Goal: Task Accomplishment & Management: Manage account settings

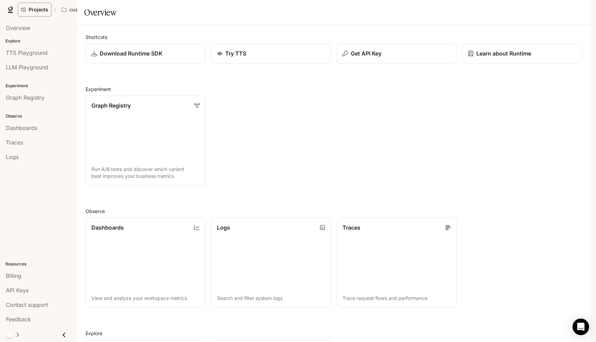
click at [43, 3] on link "Projects" at bounding box center [34, 10] width 33 height 14
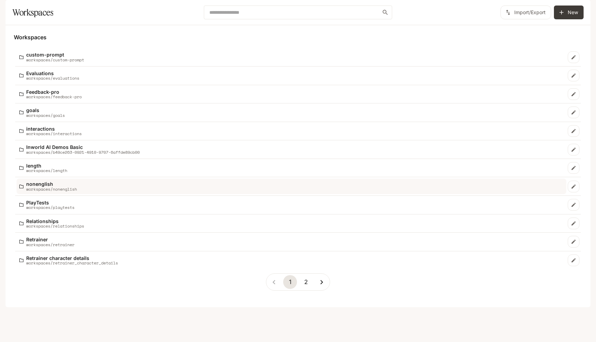
click at [45, 194] on link "nonenglish workspaces/nonenglish" at bounding box center [292, 187] width 550 height 16
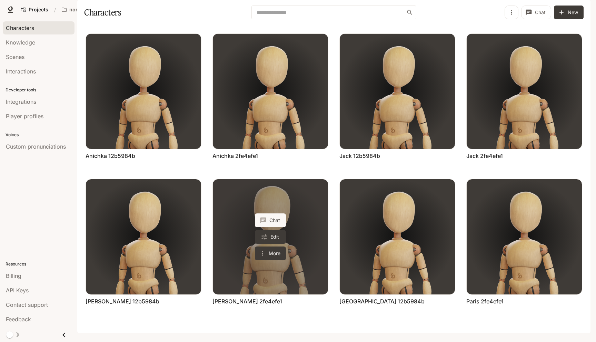
scroll to position [16, 0]
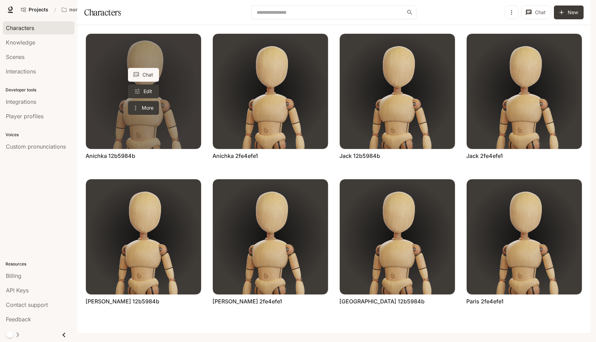
click at [127, 112] on link "Anichka 12b5984b" at bounding box center [143, 91] width 115 height 115
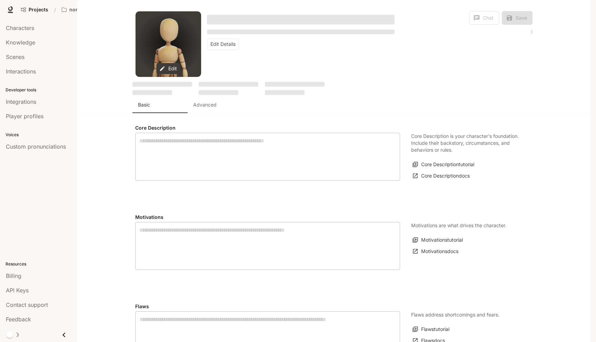
type input "*"
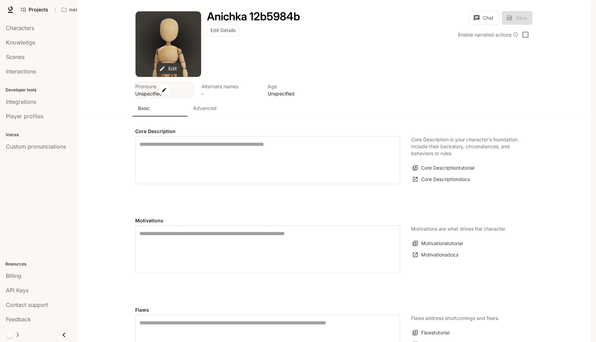
type input "**********"
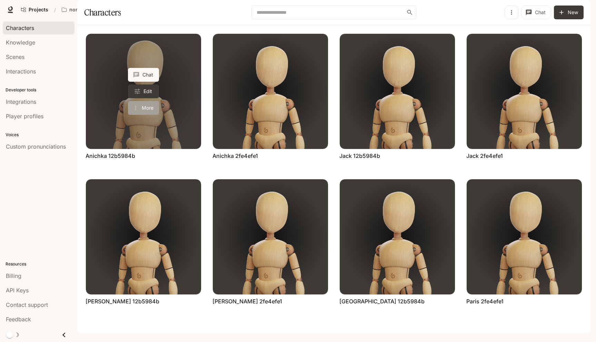
click at [139, 111] on icon "More actions" at bounding box center [135, 108] width 7 height 7
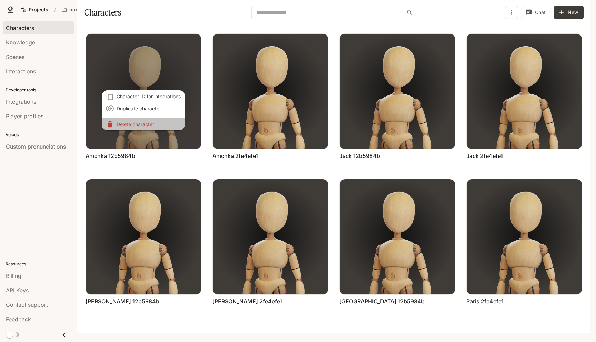
click at [141, 125] on p "Delete character" at bounding box center [149, 124] width 64 height 7
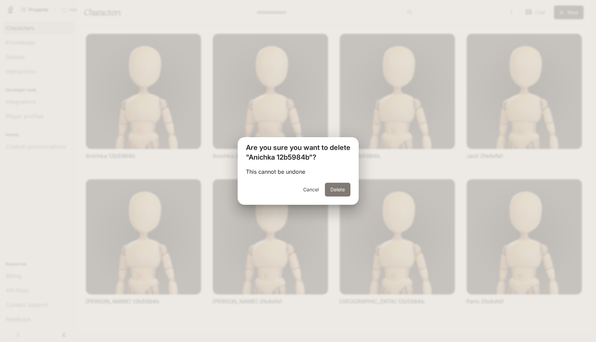
click at [334, 187] on button "Delete" at bounding box center [338, 190] width 26 height 14
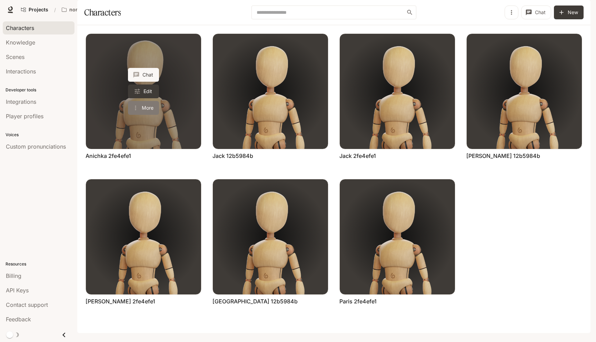
click at [138, 111] on icon "More actions" at bounding box center [135, 108] width 7 height 7
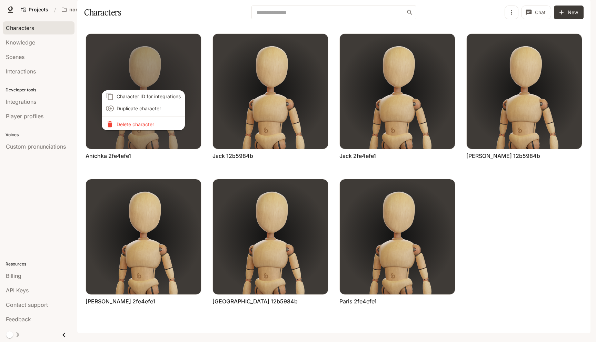
click at [146, 126] on p "Delete character" at bounding box center [149, 124] width 64 height 7
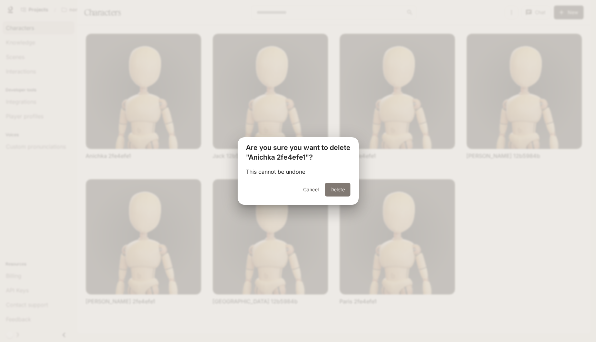
click at [342, 187] on button "Delete" at bounding box center [338, 190] width 26 height 14
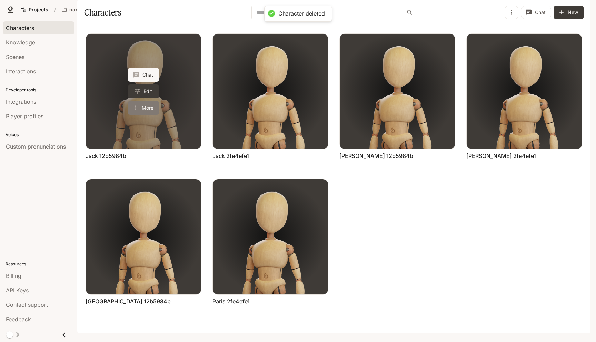
click at [145, 115] on button "More" at bounding box center [143, 108] width 31 height 14
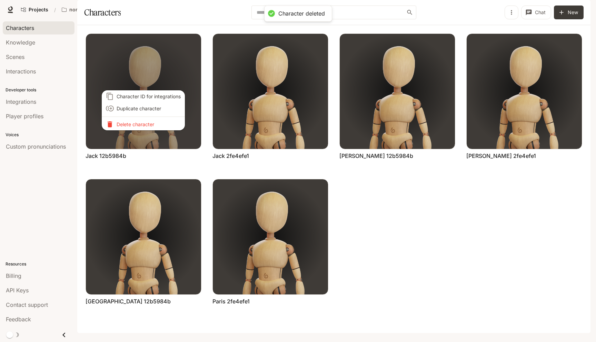
click at [146, 124] on p "Delete character" at bounding box center [149, 124] width 64 height 7
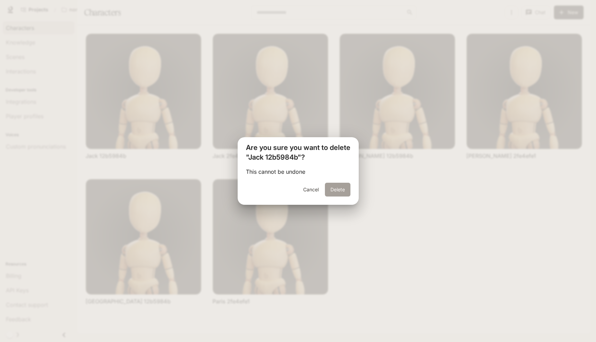
click at [329, 189] on button "Delete" at bounding box center [338, 190] width 26 height 14
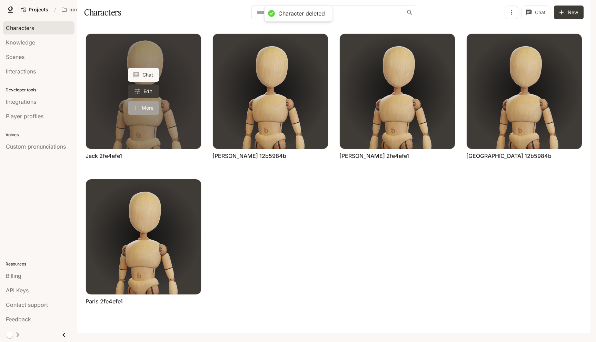
click at [148, 115] on button "More" at bounding box center [143, 108] width 31 height 14
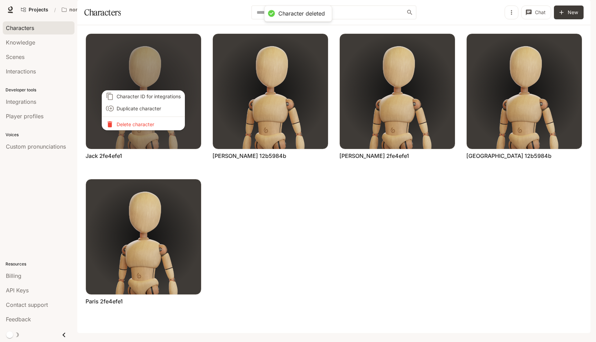
click at [147, 124] on p "Delete character" at bounding box center [149, 124] width 64 height 7
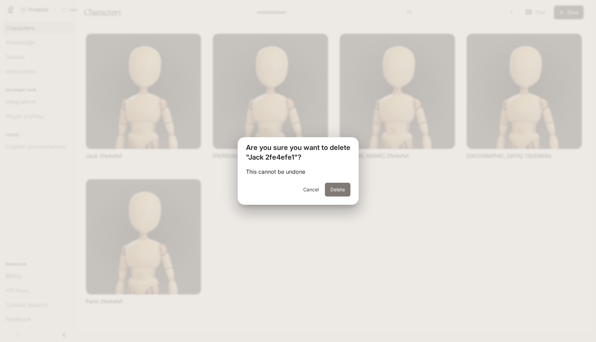
click at [340, 188] on button "Delete" at bounding box center [338, 190] width 26 height 14
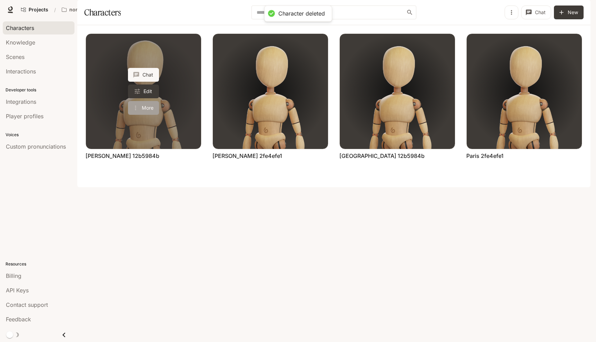
click at [146, 115] on button "More" at bounding box center [143, 108] width 31 height 14
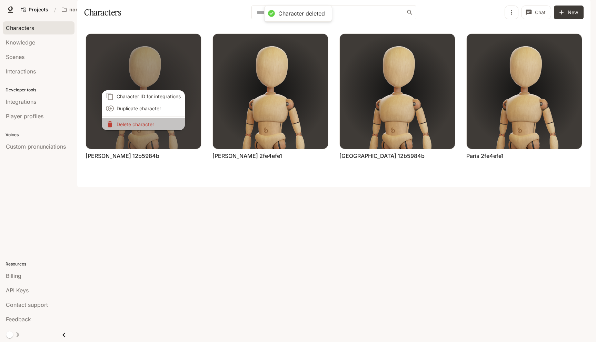
click at [152, 122] on p "Delete character" at bounding box center [149, 124] width 64 height 7
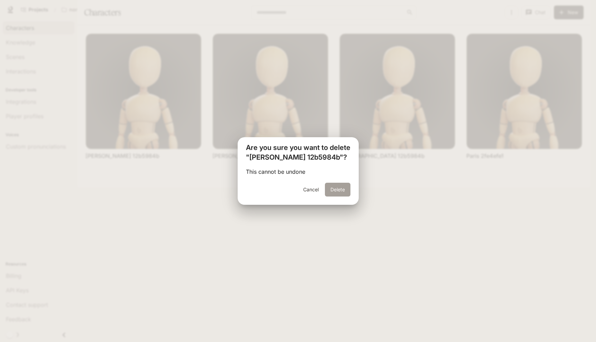
click at [331, 185] on button "Delete" at bounding box center [338, 190] width 26 height 14
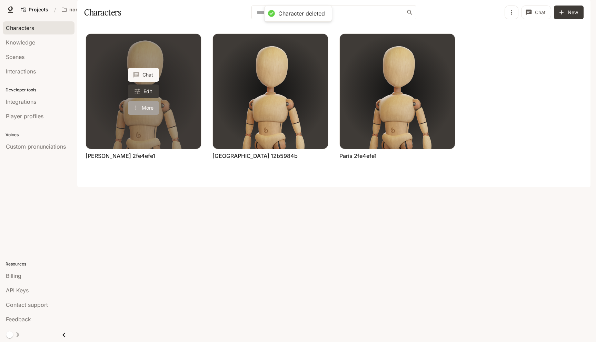
click at [144, 115] on button "More" at bounding box center [143, 108] width 31 height 14
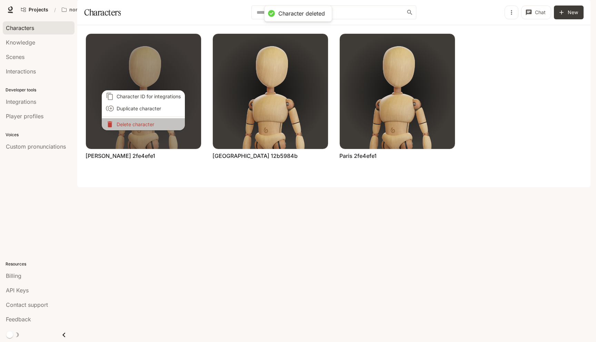
click at [150, 123] on p "Delete character" at bounding box center [149, 124] width 64 height 7
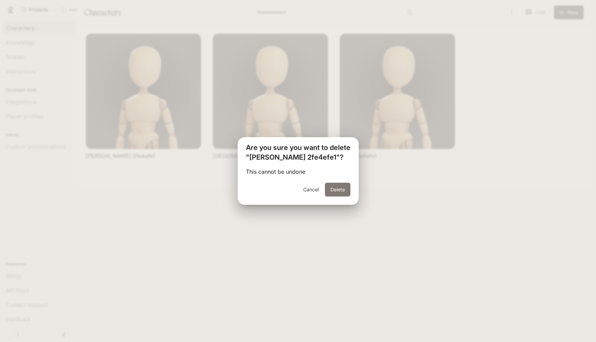
click at [345, 188] on button "Delete" at bounding box center [338, 190] width 26 height 14
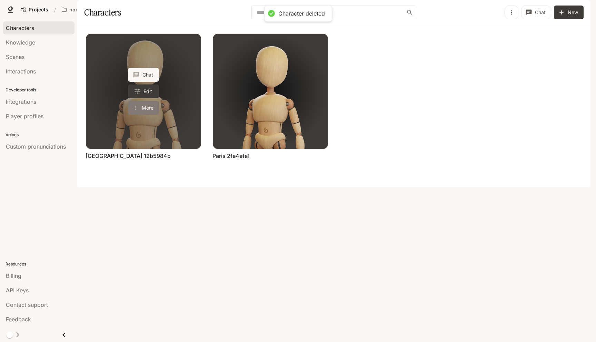
click at [136, 111] on icon "More actions" at bounding box center [135, 108] width 7 height 7
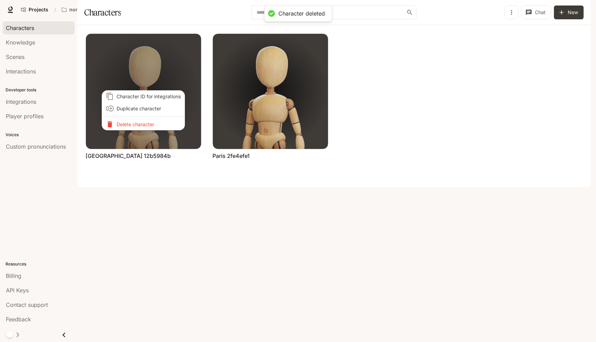
click at [145, 126] on p "Delete character" at bounding box center [149, 124] width 64 height 7
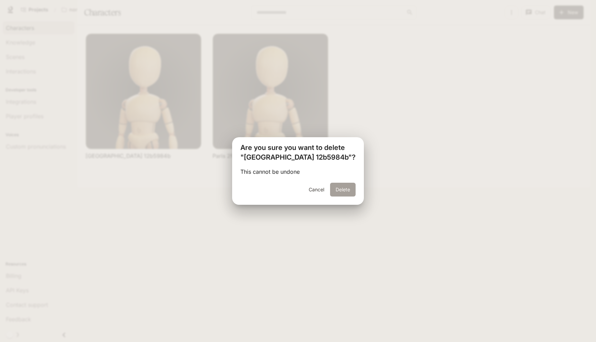
click at [331, 192] on button "Delete" at bounding box center [343, 190] width 26 height 14
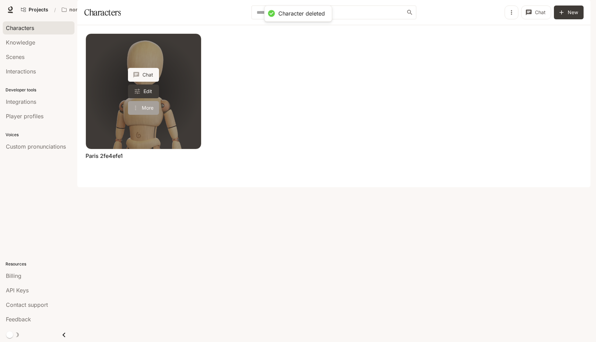
click at [145, 115] on button "More" at bounding box center [143, 108] width 31 height 14
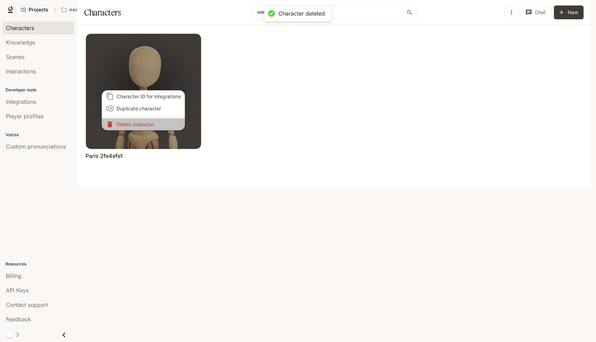
click at [146, 126] on p "Delete character" at bounding box center [149, 124] width 64 height 7
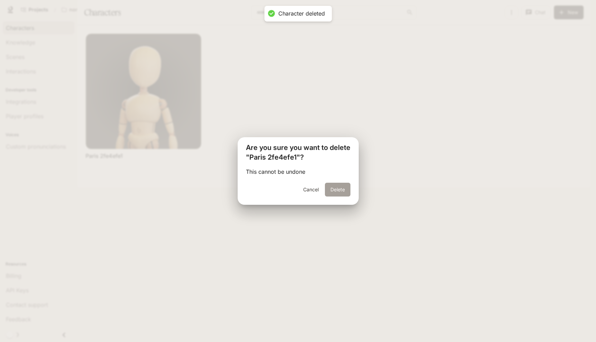
click at [347, 189] on button "Delete" at bounding box center [338, 190] width 26 height 14
